Goal: Transaction & Acquisition: Purchase product/service

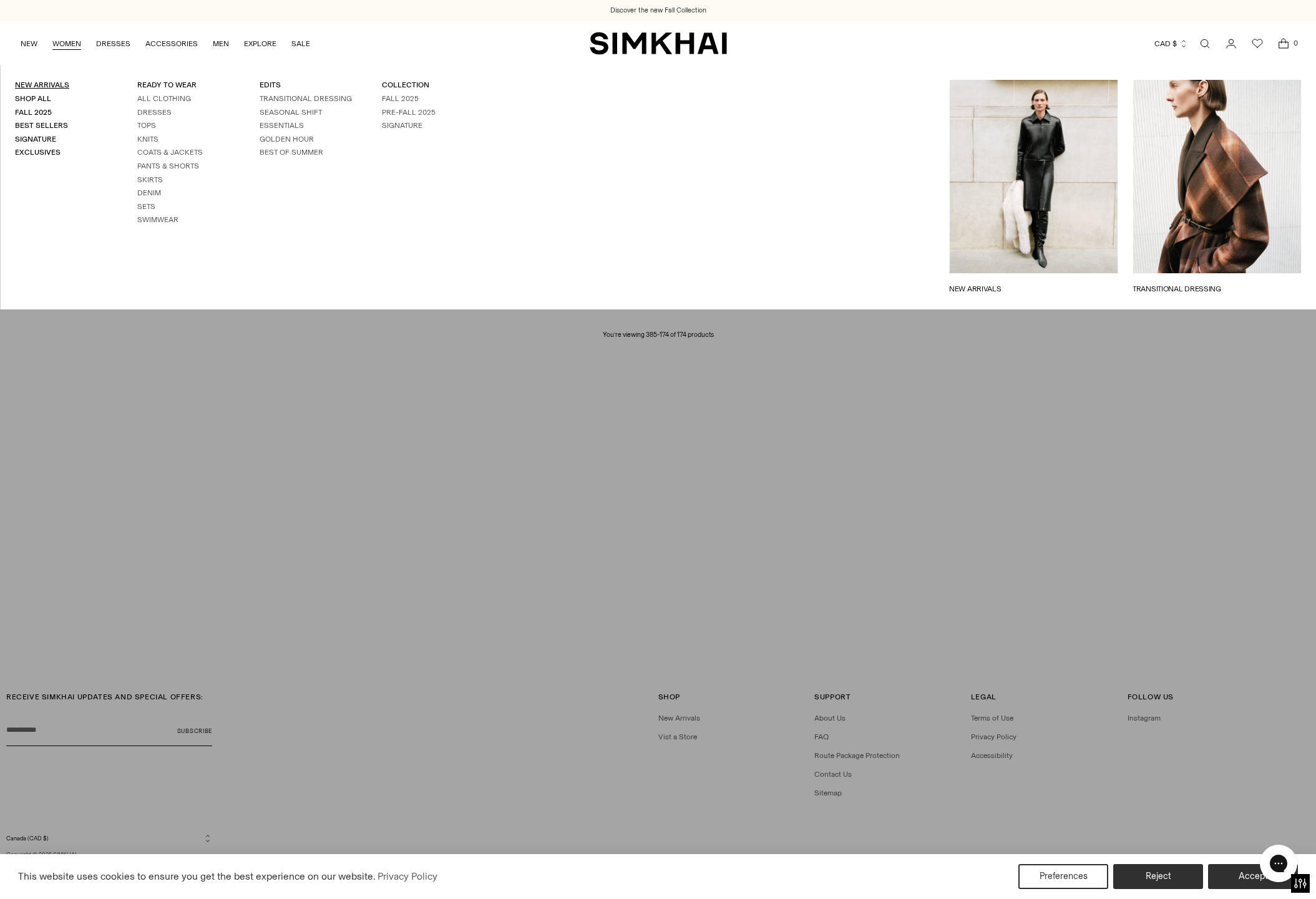
click at [43, 84] on link "New Arrivals" at bounding box center [42, 85] width 54 height 9
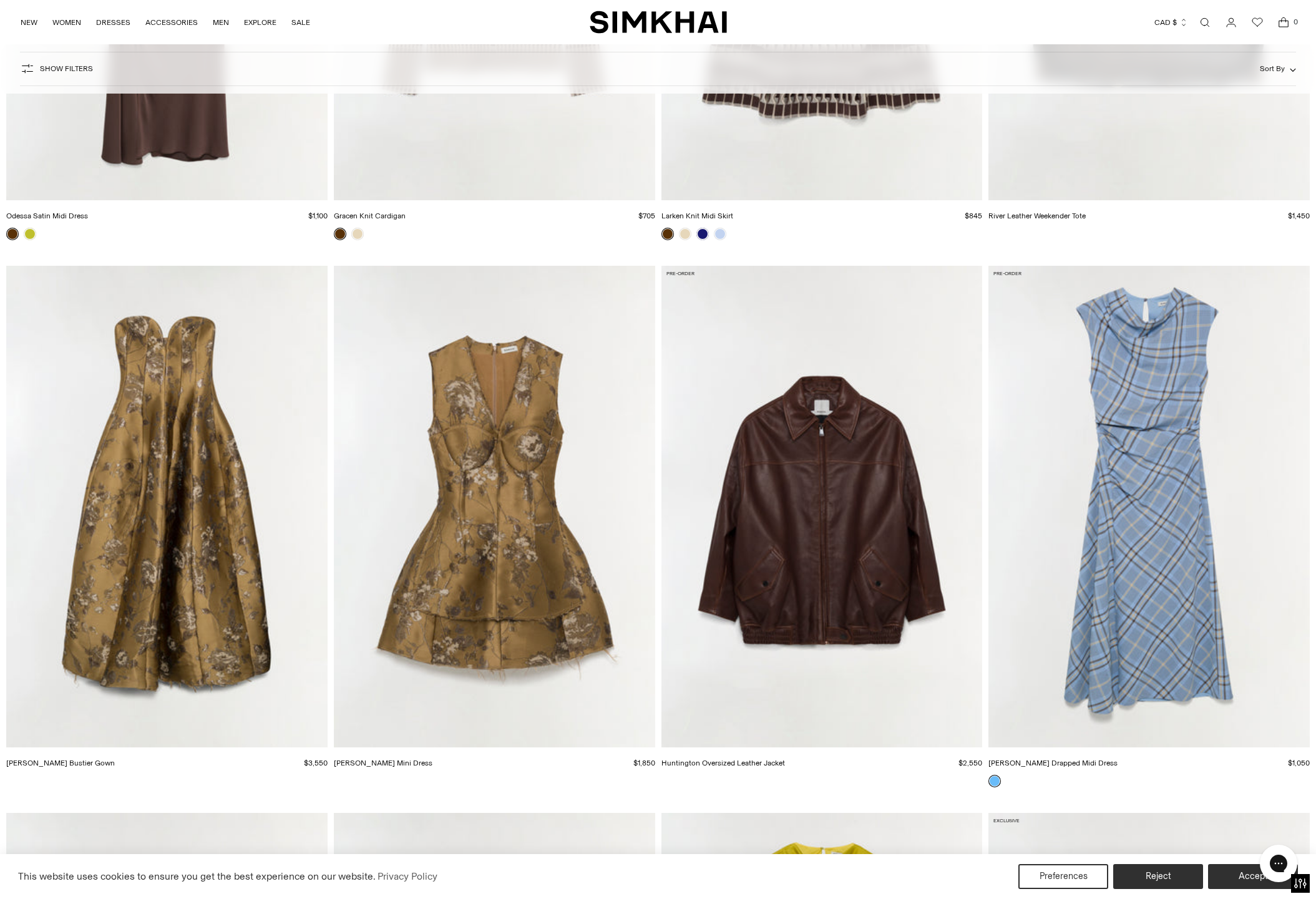
scroll to position [17409, 0]
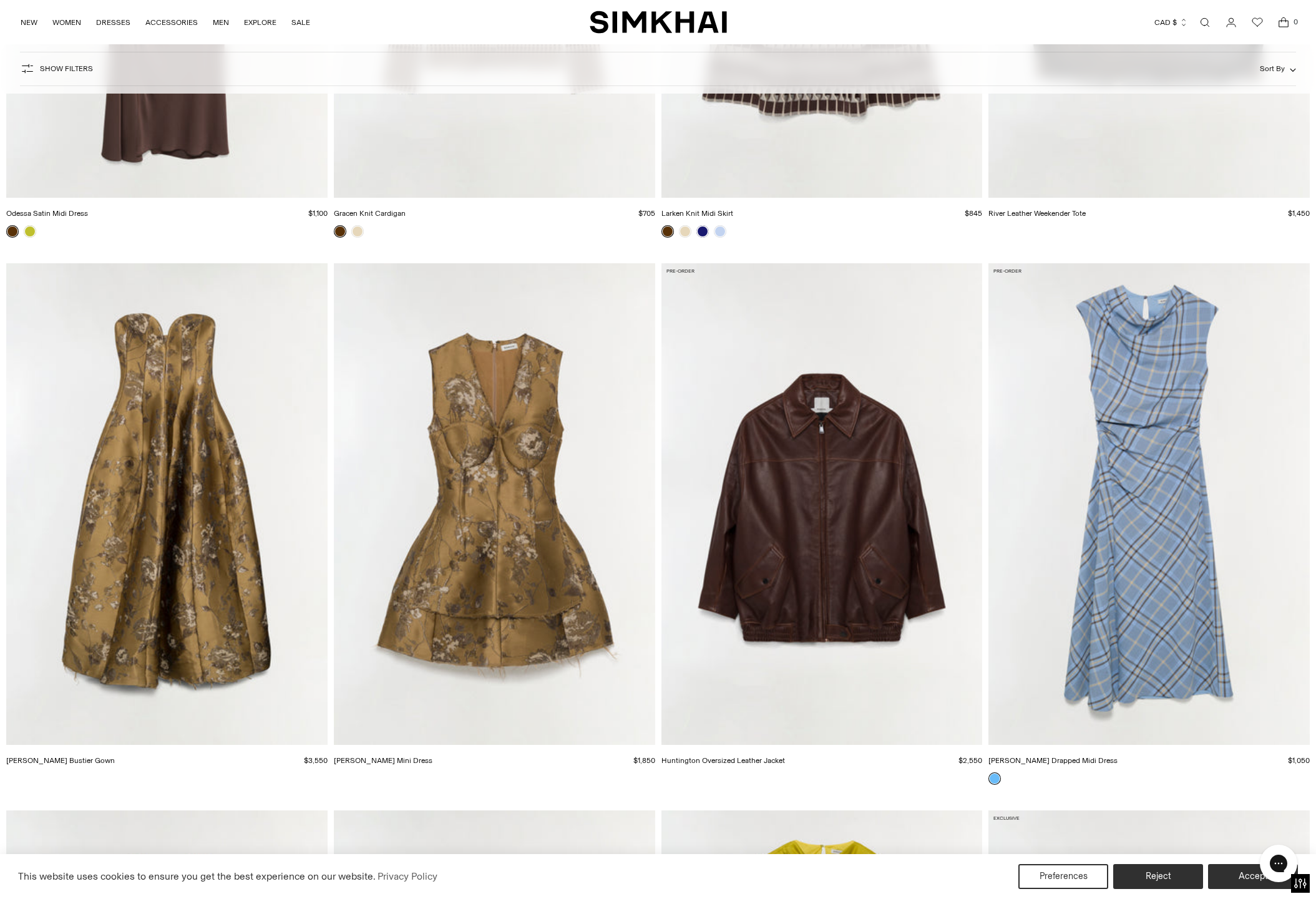
click at [0, 0] on img "Burke Drapped Midi Dress" at bounding box center [0, 0] width 0 height 0
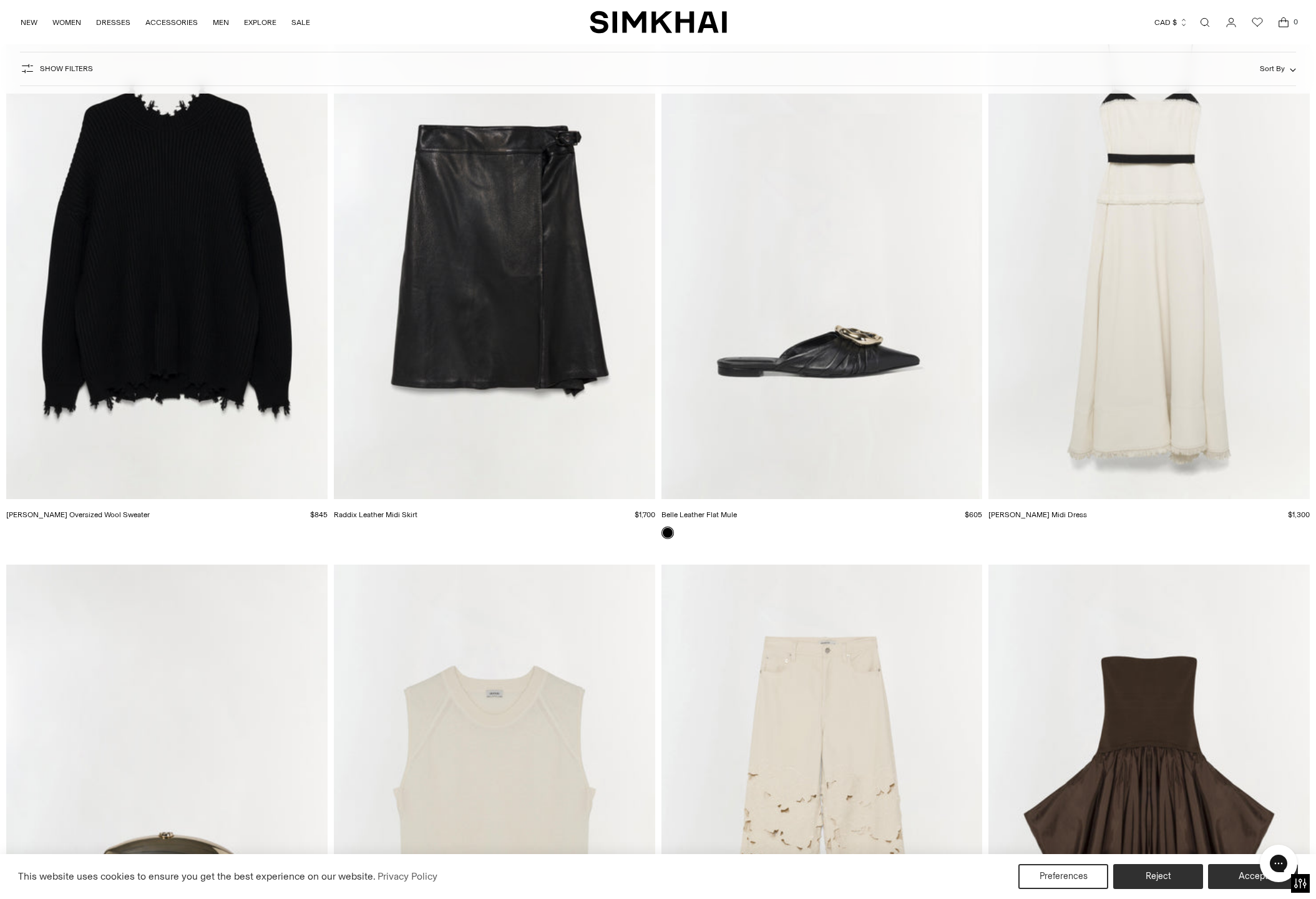
scroll to position [20934, 0]
